Goal: Navigation & Orientation: Find specific page/section

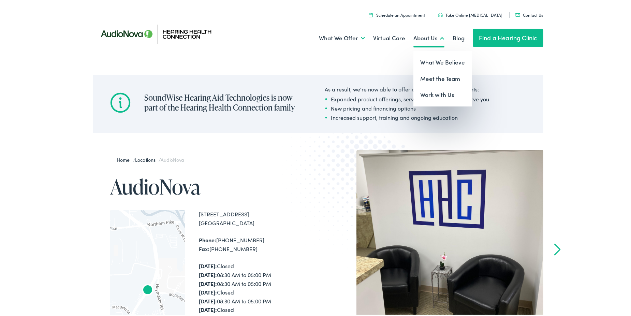
click at [421, 38] on link "About Us" at bounding box center [428, 36] width 31 height 25
click at [422, 76] on link "Meet the Team" at bounding box center [442, 77] width 58 height 16
click at [426, 77] on link "Meet the Team" at bounding box center [442, 77] width 58 height 16
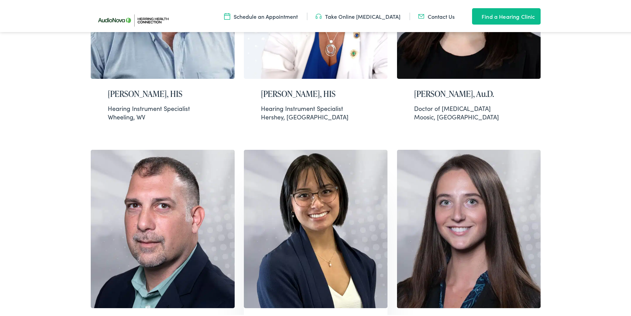
scroll to position [545, 0]
